Goal: Find specific page/section: Find specific page/section

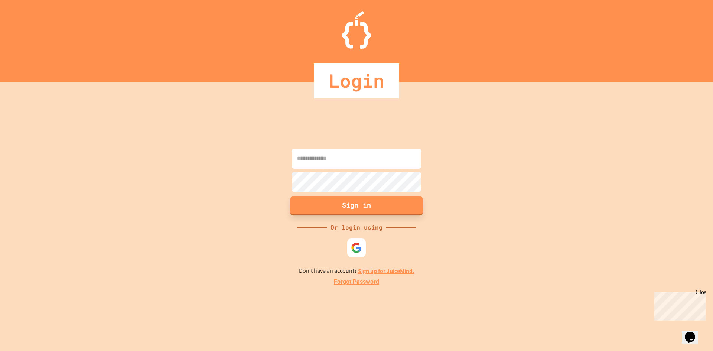
drag, startPoint x: 327, startPoint y: 208, endPoint x: 330, endPoint y: 211, distance: 4.2
click at [330, 211] on button "Sign in" at bounding box center [356, 205] width 133 height 19
click at [330, 212] on button "Sign in" at bounding box center [356, 205] width 133 height 19
type input "**********"
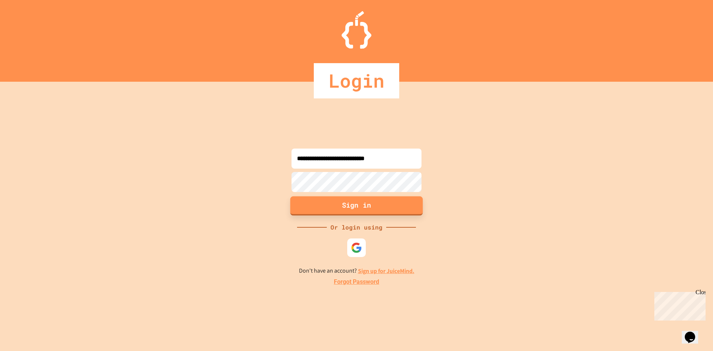
click at [381, 211] on button "Sign in" at bounding box center [356, 205] width 133 height 19
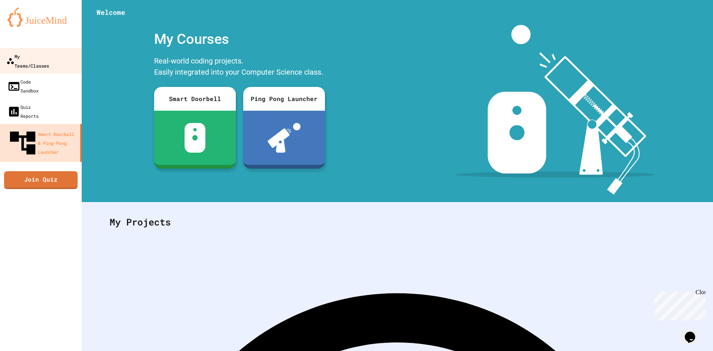
click at [49, 56] on div "My Teams/Classes" at bounding box center [27, 61] width 43 height 18
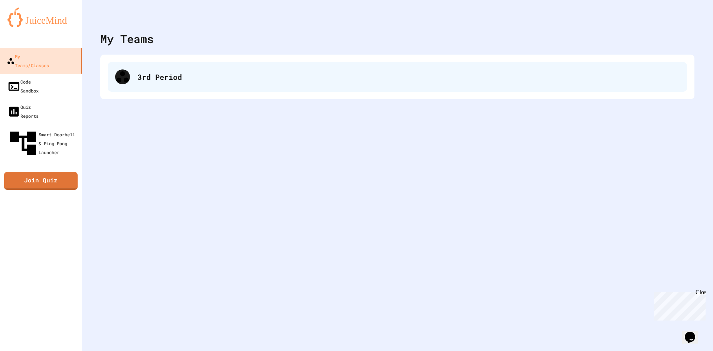
click at [140, 75] on div "3rd Period" at bounding box center [408, 76] width 542 height 11
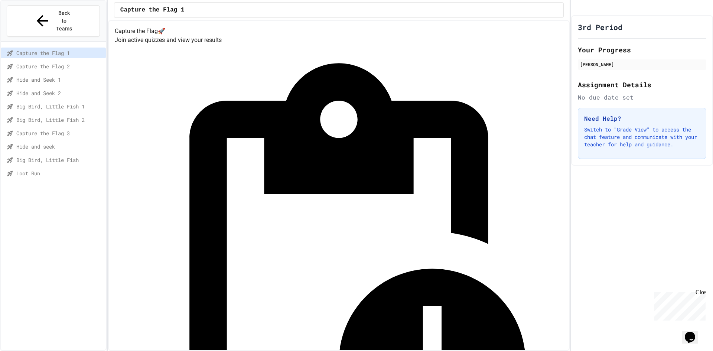
click at [48, 169] on span "Loot Run" at bounding box center [59, 173] width 86 height 8
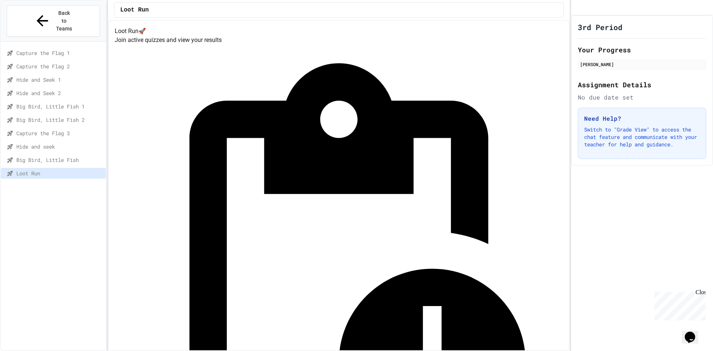
click at [41, 156] on span "Big Bird, Little Fish" at bounding box center [59, 160] width 86 height 8
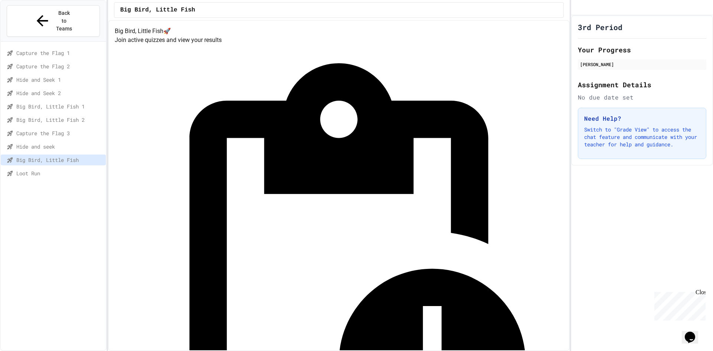
click at [43, 143] on span "Hide and seek" at bounding box center [59, 147] width 86 height 8
click at [45, 154] on div "Big Bird, Little Fish" at bounding box center [53, 159] width 105 height 11
click at [44, 169] on span "Loot Run" at bounding box center [59, 173] width 86 height 8
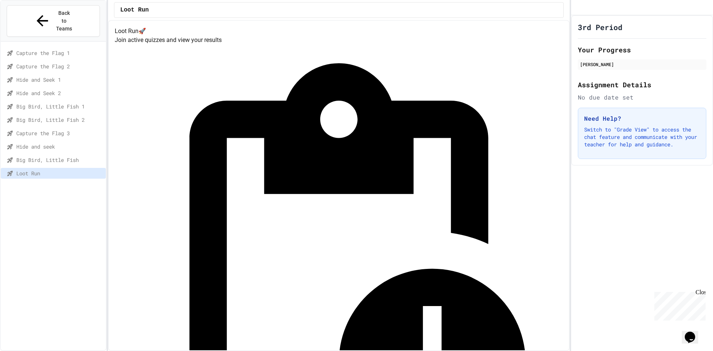
click at [60, 154] on div "Big Bird, Little Fish" at bounding box center [53, 159] width 105 height 11
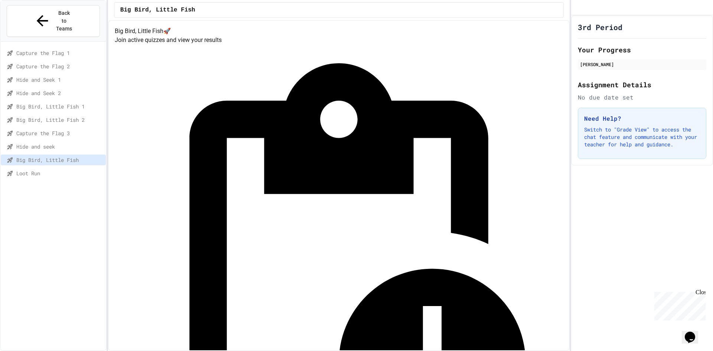
click at [60, 166] on div "Capture the Flag 1 Capture the Flag 2 Hide and Seek 1 Hide and Seek 2 Big Bird,…" at bounding box center [53, 115] width 105 height 140
click at [42, 169] on span "Loot Run" at bounding box center [59, 173] width 86 height 8
